Goal: Task Accomplishment & Management: Use online tool/utility

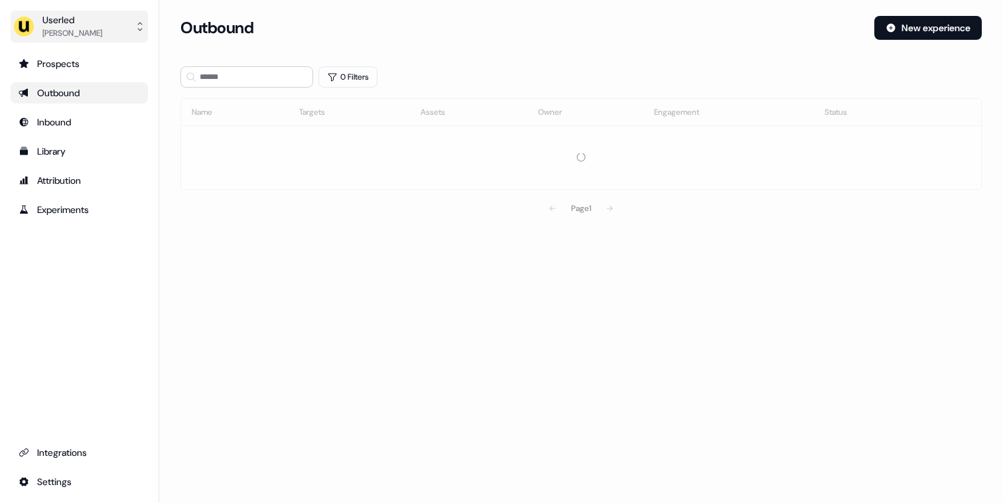
click at [92, 29] on div "[PERSON_NAME]" at bounding box center [72, 33] width 60 height 13
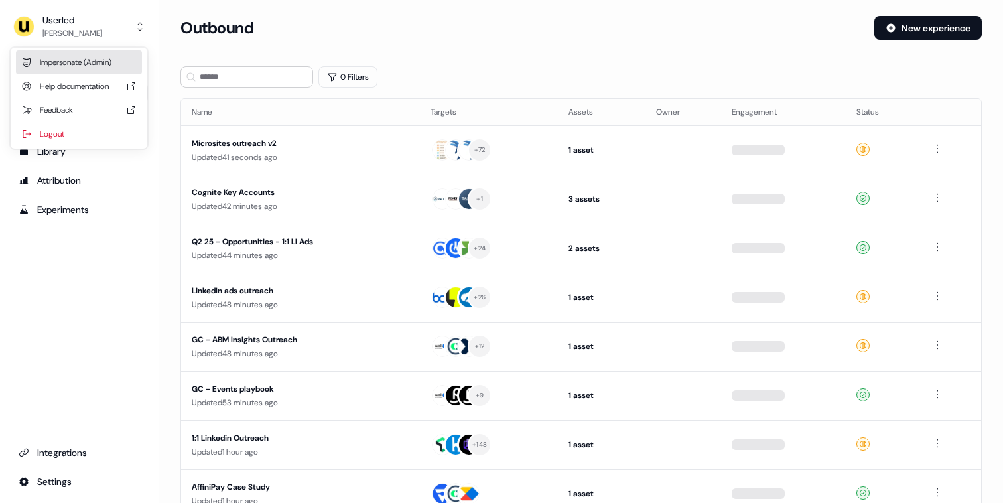
click at [76, 57] on div "Impersonate (Admin)" at bounding box center [79, 62] width 126 height 24
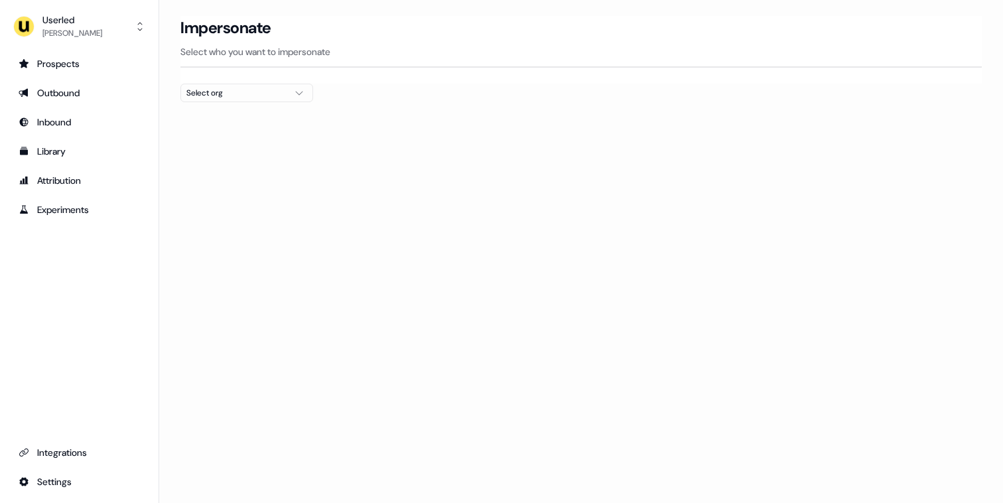
click at [234, 90] on div "Select org" at bounding box center [236, 92] width 100 height 13
type input "***"
click at [217, 142] on div "[PERSON_NAME] People" at bounding box center [246, 140] width 131 height 21
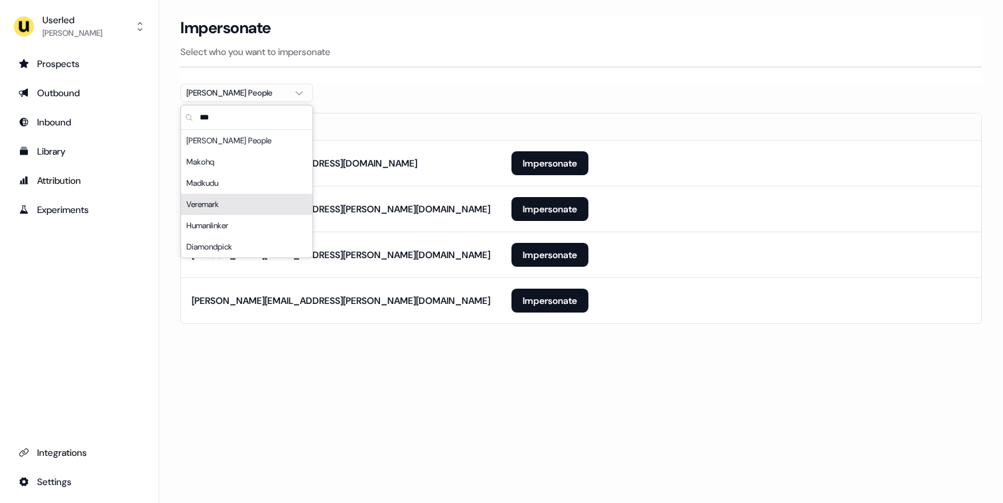
click at [345, 380] on div "Loading... Impersonate Select who you want to impersonate [PERSON_NAME] People …" at bounding box center [581, 251] width 844 height 503
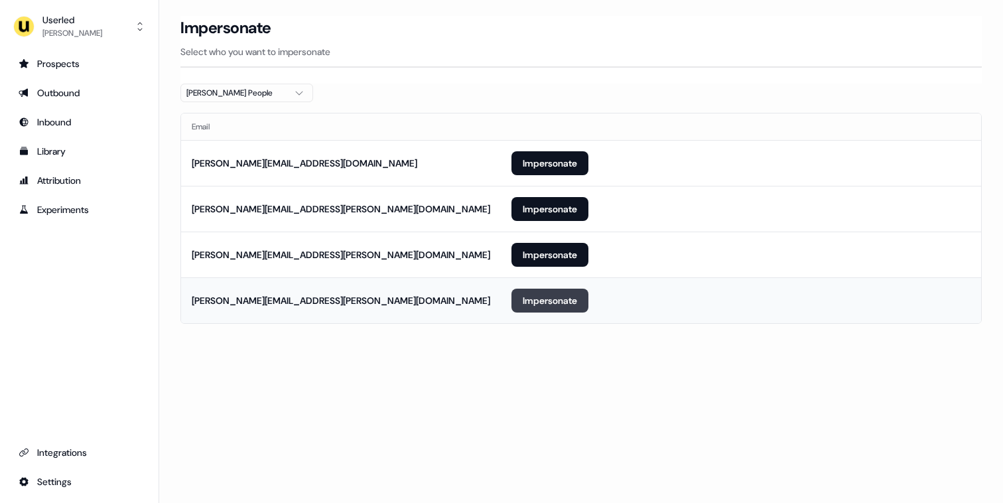
click at [542, 296] on button "Impersonate" at bounding box center [550, 301] width 77 height 24
